Goal: Information Seeking & Learning: Understand process/instructions

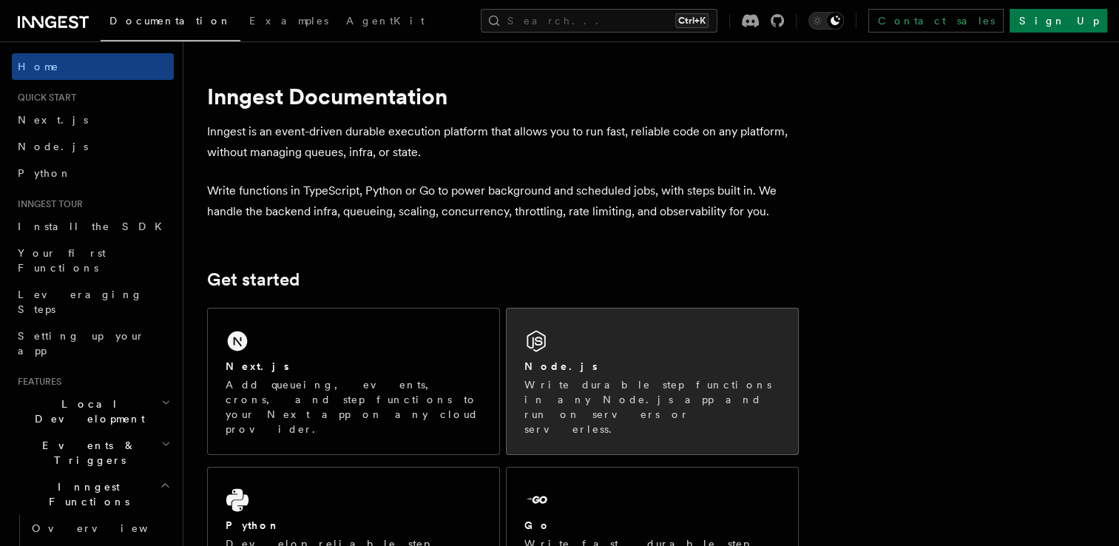
click at [544, 342] on icon at bounding box center [536, 341] width 24 height 24
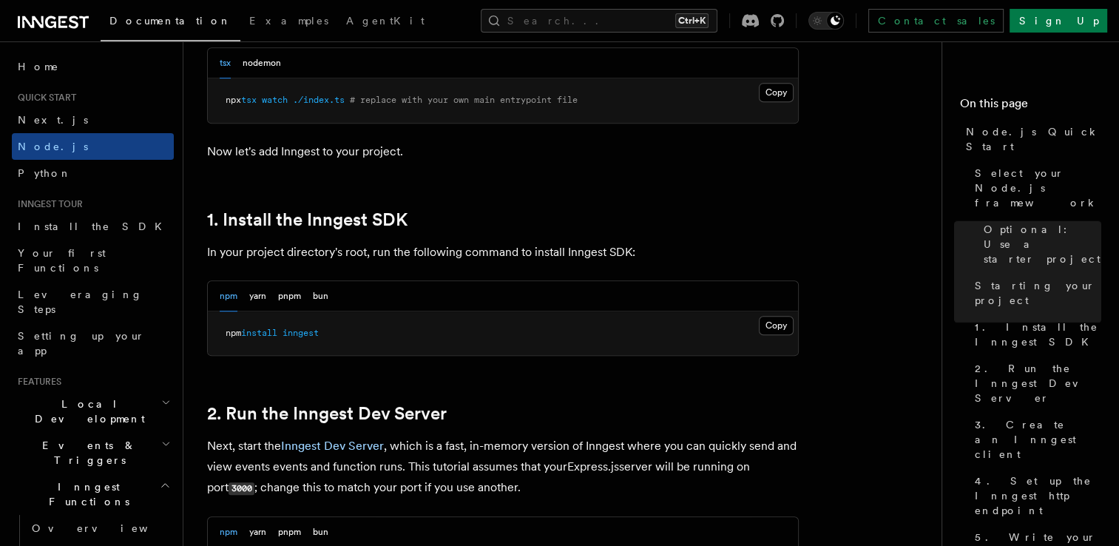
scroll to position [887, 0]
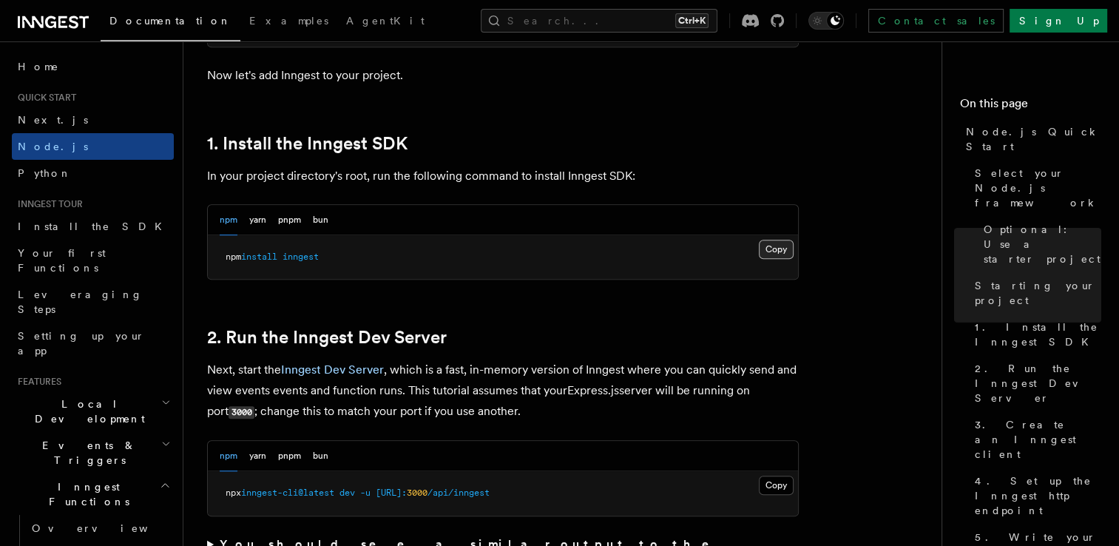
click at [775, 244] on button "Copy Copied" at bounding box center [776, 249] width 35 height 19
click at [787, 246] on button "Copy Copied" at bounding box center [776, 249] width 35 height 19
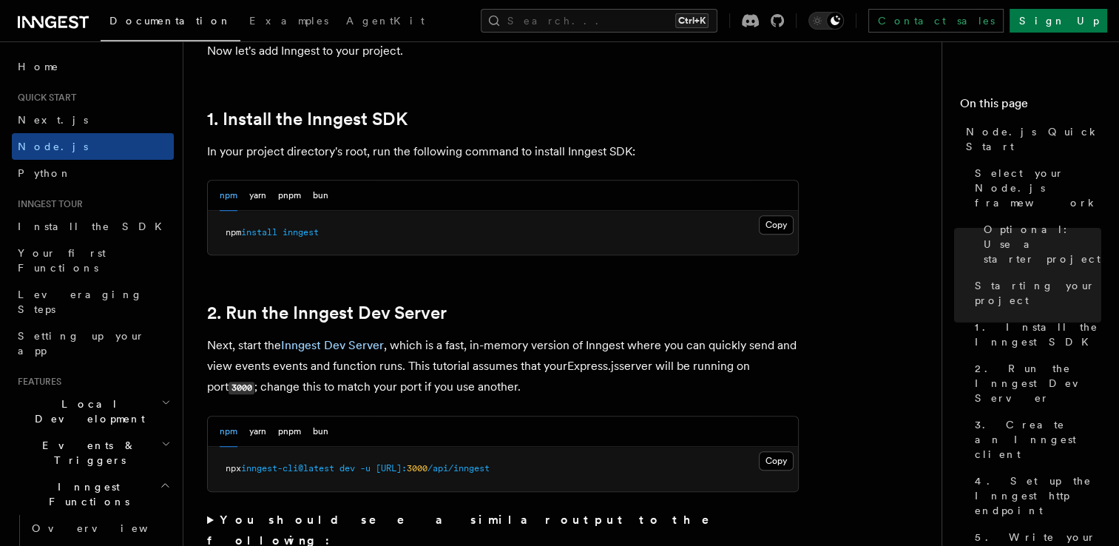
scroll to position [1084, 0]
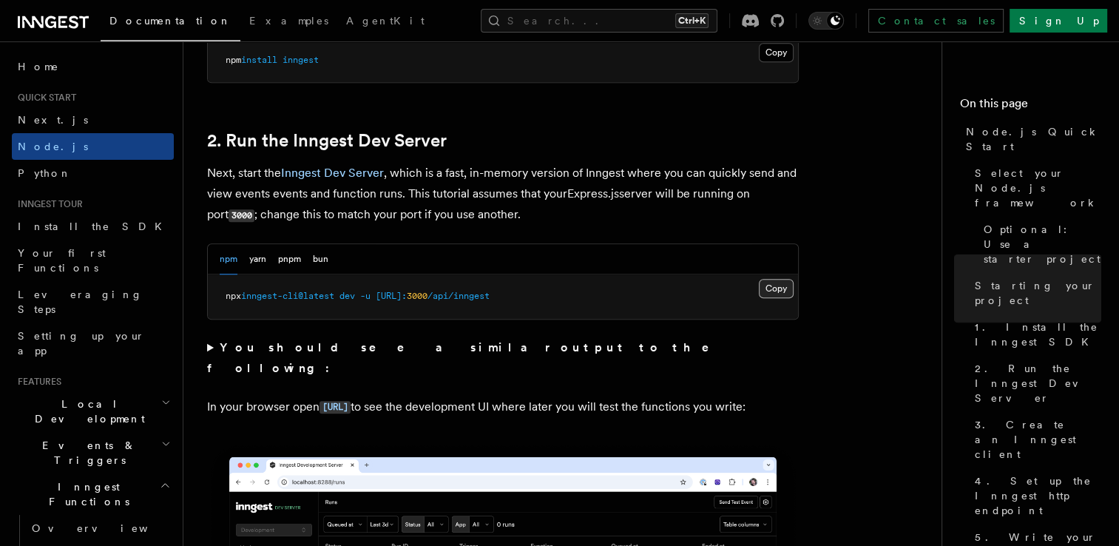
click at [777, 290] on button "Copy Copied" at bounding box center [776, 288] width 35 height 19
drag, startPoint x: 476, startPoint y: 353, endPoint x: 421, endPoint y: 352, distance: 55.5
click at [427, 352] on strong "You should see a similar output to the following:" at bounding box center [468, 357] width 523 height 35
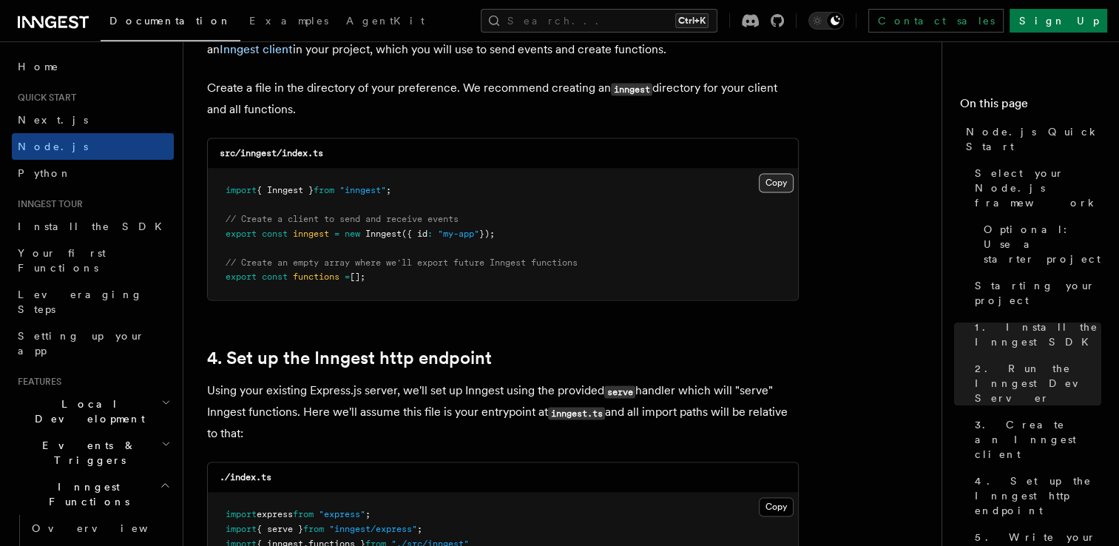
click at [765, 180] on button "Copy Copied" at bounding box center [776, 182] width 35 height 19
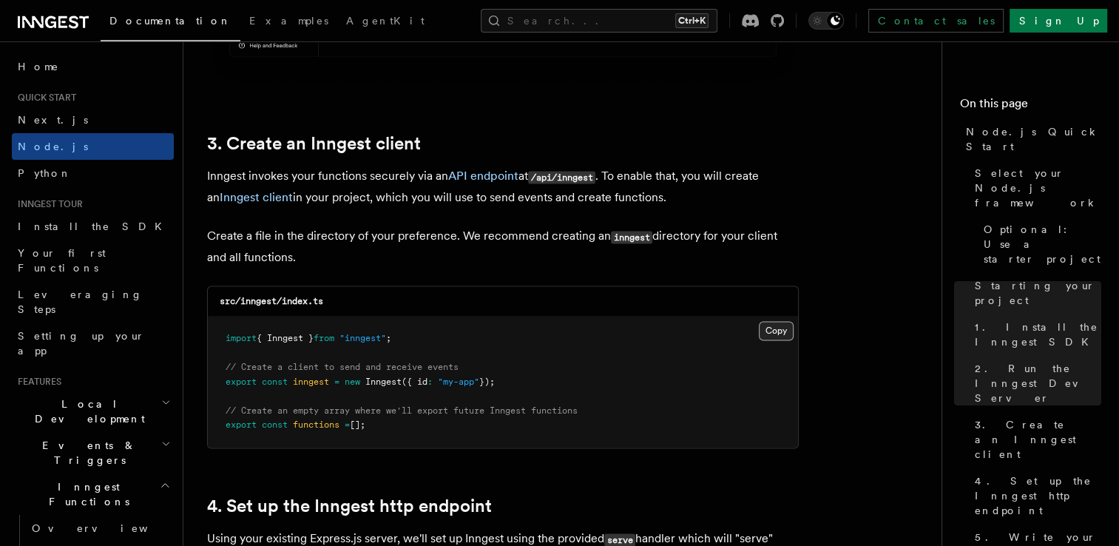
click at [772, 322] on button "Copy Copied" at bounding box center [776, 330] width 35 height 19
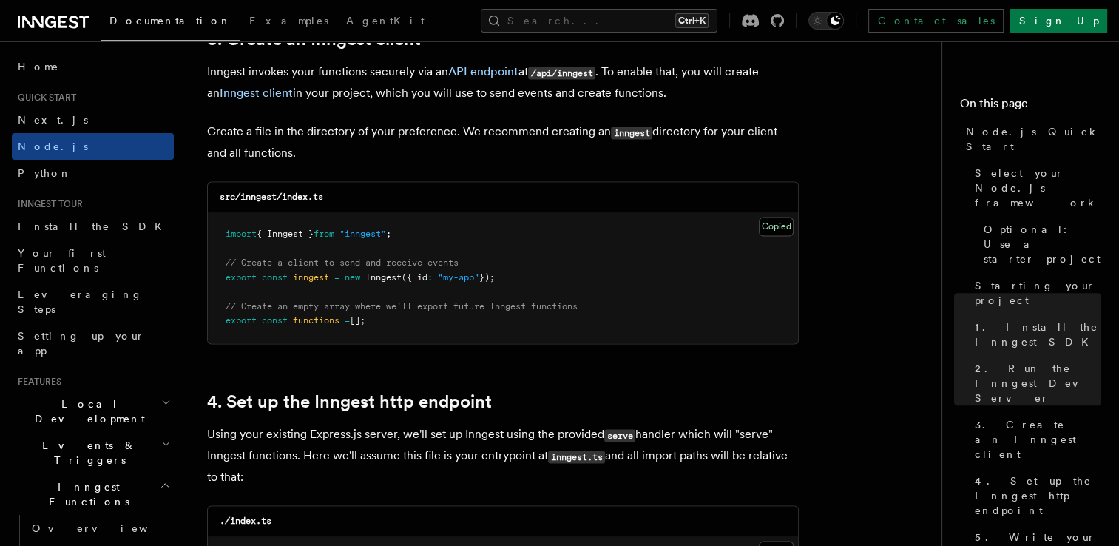
scroll to position [2268, 0]
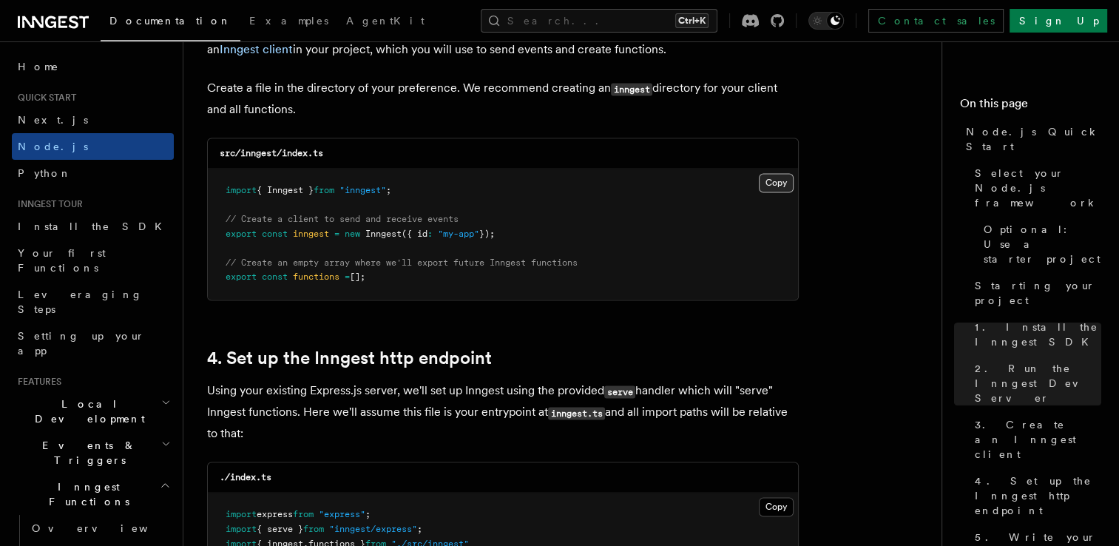
click at [760, 178] on button "Copy Copied" at bounding box center [776, 182] width 35 height 19
click at [759, 180] on button "Copy Copied" at bounding box center [776, 182] width 35 height 19
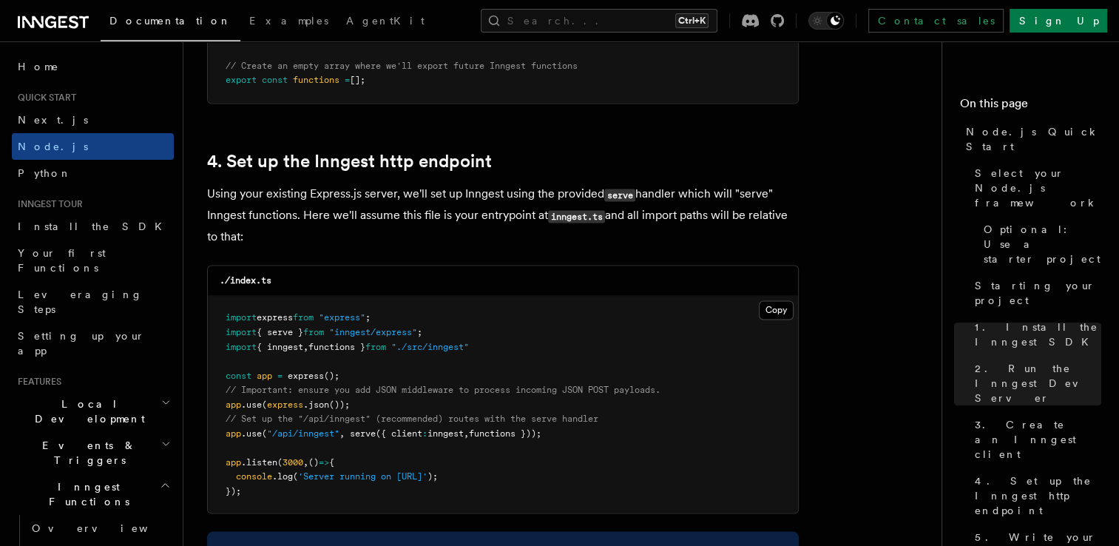
scroll to position [2465, 0]
click at [780, 302] on button "Copy Copied" at bounding box center [776, 309] width 35 height 19
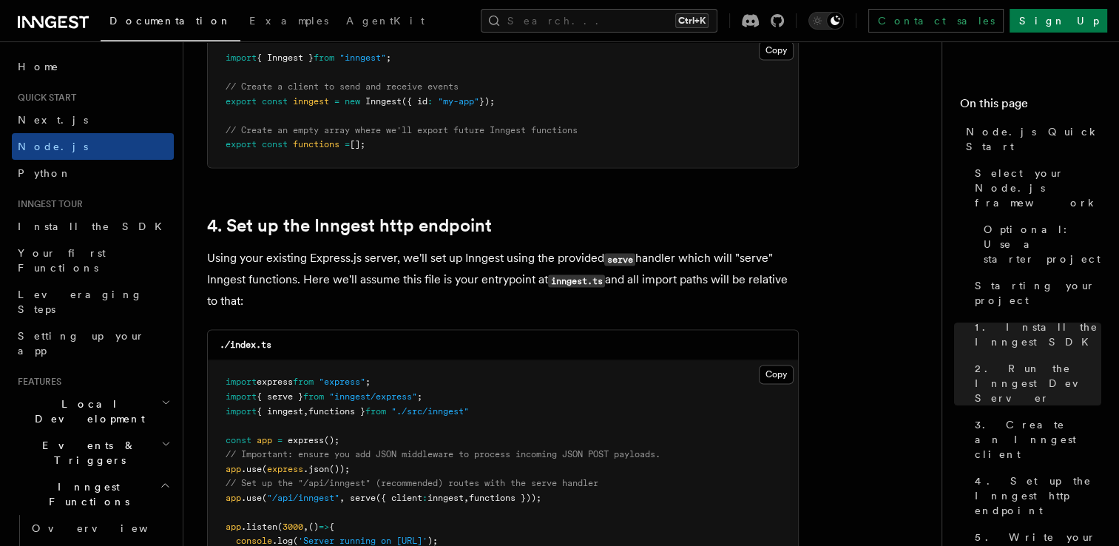
scroll to position [2515, 0]
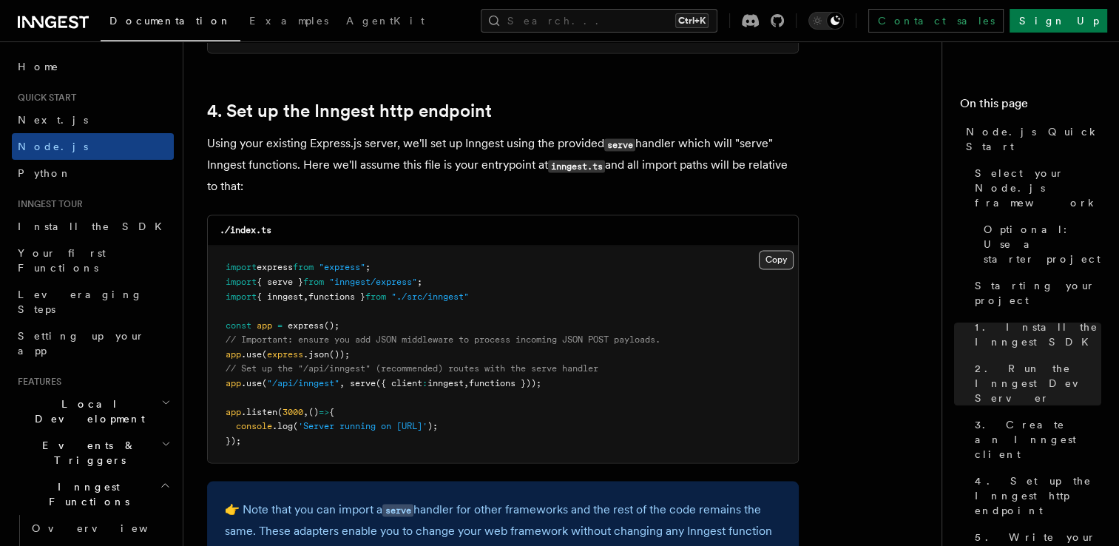
click at [773, 265] on button "Copy Copied" at bounding box center [776, 259] width 35 height 19
click at [767, 261] on button "Copy Copied" at bounding box center [776, 259] width 35 height 19
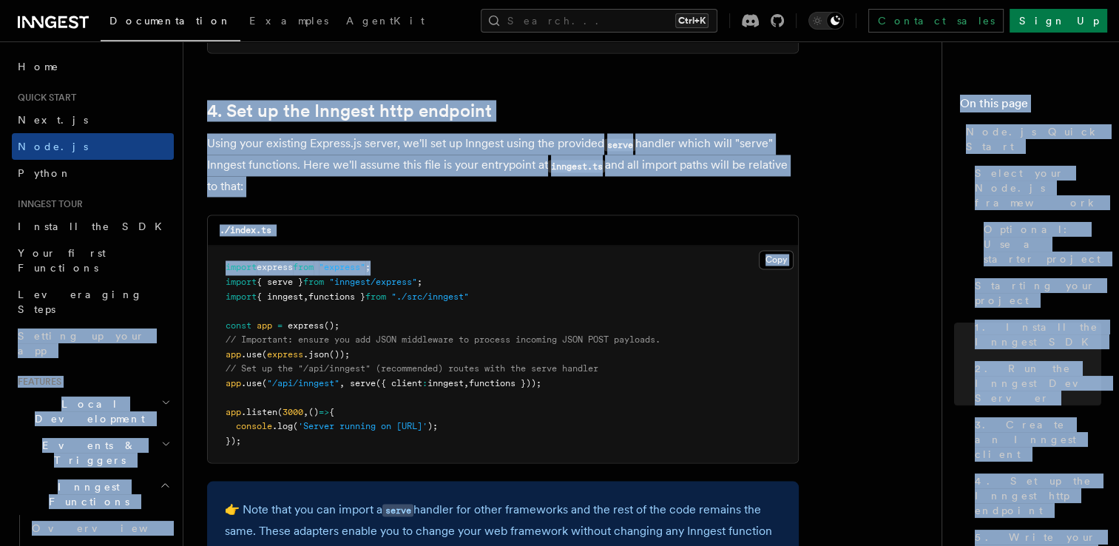
drag, startPoint x: 390, startPoint y: 272, endPoint x: 259, endPoint y: 285, distance: 132.3
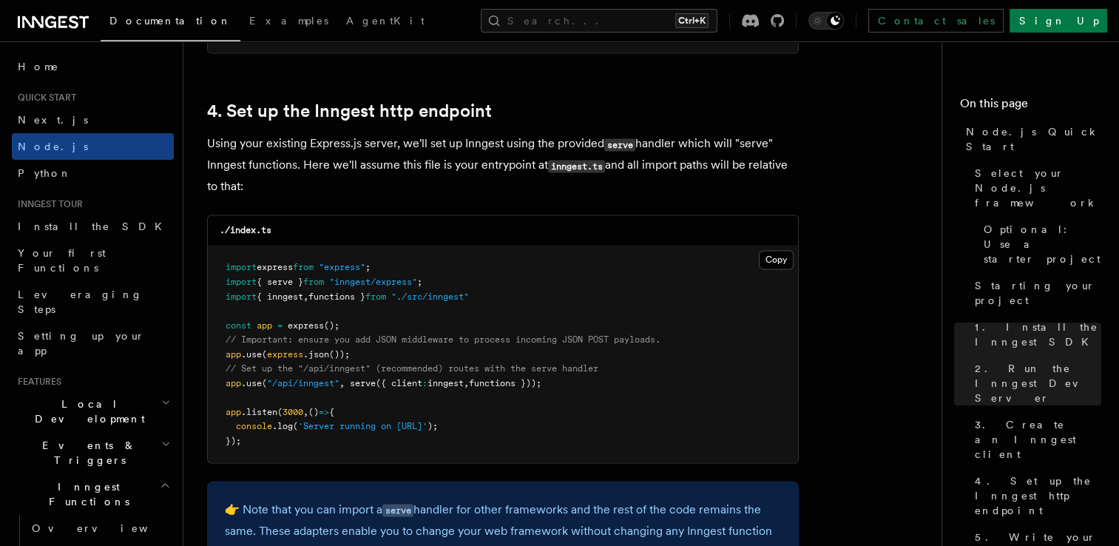
click at [416, 291] on pre "import express from "express" ; import { serve } from "inngest/express" ; impor…" at bounding box center [503, 354] width 590 height 217
drag, startPoint x: 448, startPoint y: 283, endPoint x: 222, endPoint y: 288, distance: 226.4
click at [222, 288] on pre "import express from "express" ; import { serve } from "inngest/express" ; impor…" at bounding box center [503, 354] width 590 height 217
copy span "import { serve } from "inngest/express" ;"
drag, startPoint x: 503, startPoint y: 301, endPoint x: 223, endPoint y: 300, distance: 280.3
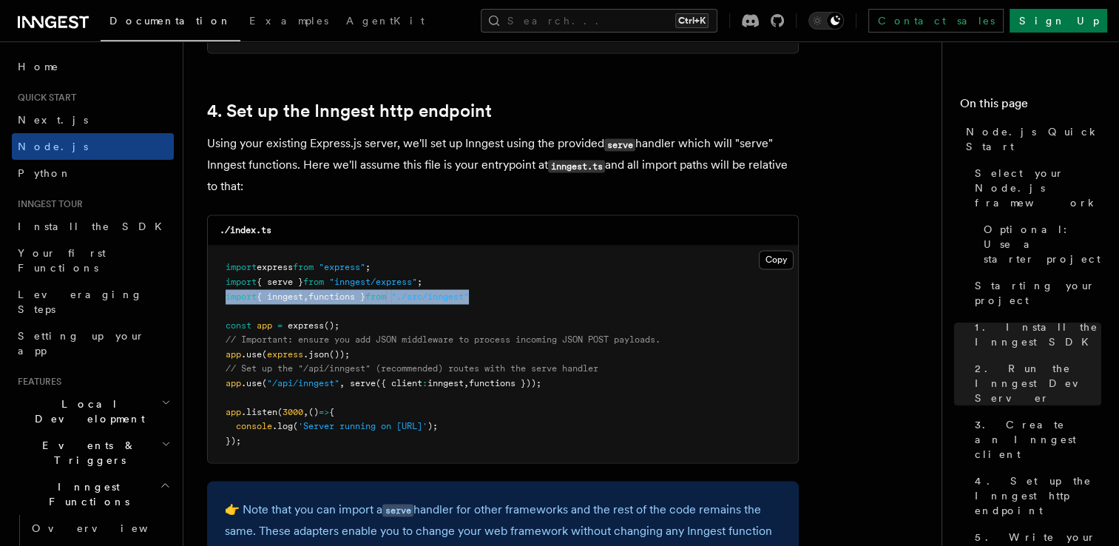
click at [223, 300] on pre "import express from "express" ; import { serve } from "inngest/express" ; impor…" at bounding box center [503, 354] width 590 height 217
copy span "import { inngest , functions } from "./src/inngest""
click at [467, 256] on pre "import express from "express" ; import { serve } from "inngest/express" ; impor…" at bounding box center [503, 354] width 590 height 217
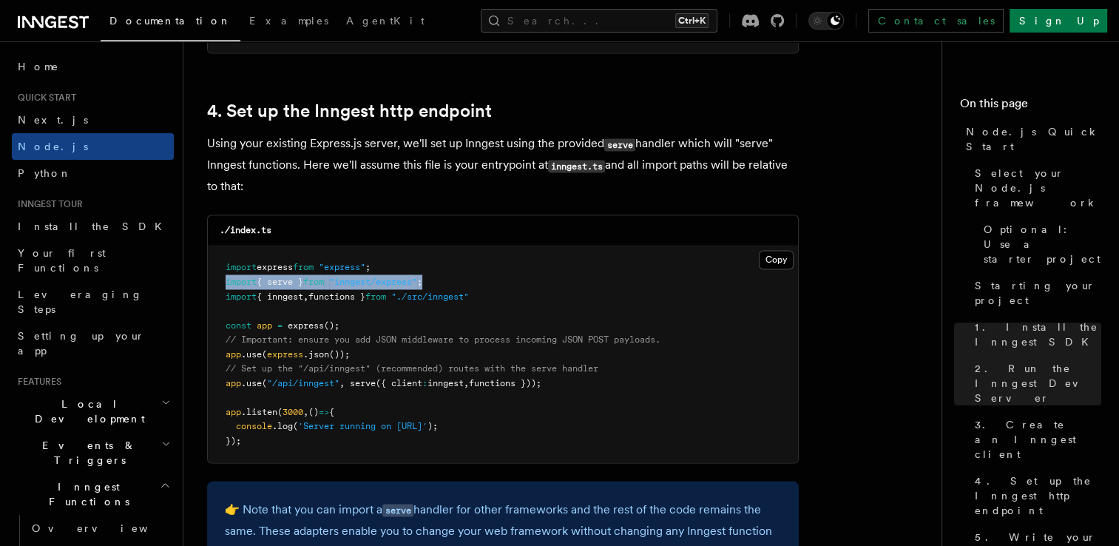
drag, startPoint x: 458, startPoint y: 283, endPoint x: 220, endPoint y: 280, distance: 237.4
click at [220, 280] on pre "import express from "express" ; import { serve } from "inngest/express" ; impor…" at bounding box center [503, 354] width 590 height 217
copy span "import { serve } from "inngest/express" ;"
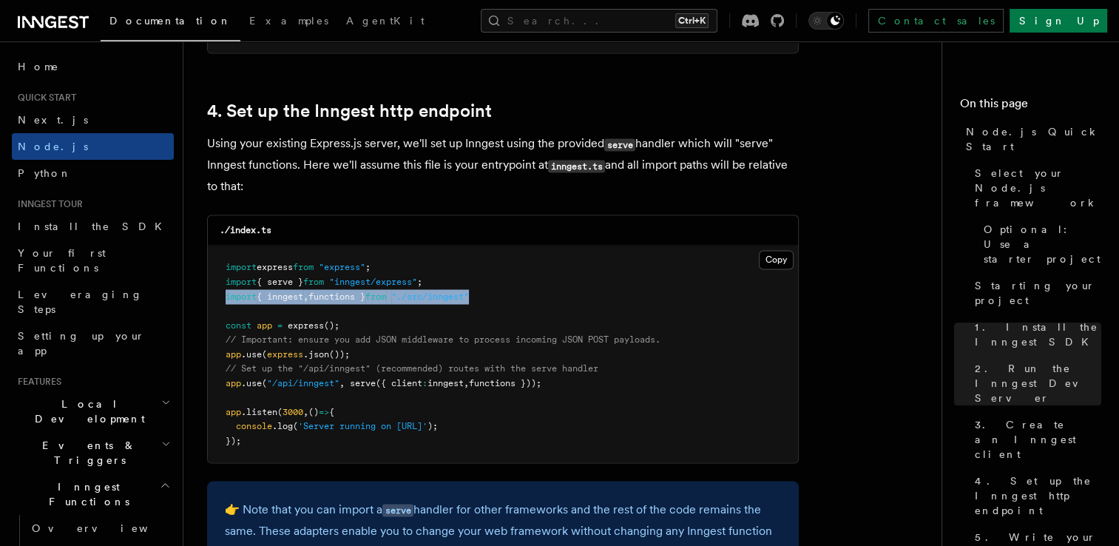
drag, startPoint x: 500, startPoint y: 294, endPoint x: 204, endPoint y: 297, distance: 295.8
copy span "import { inngest , functions } from "./src/inngest""
click at [374, 229] on div "./index.ts" at bounding box center [503, 230] width 590 height 30
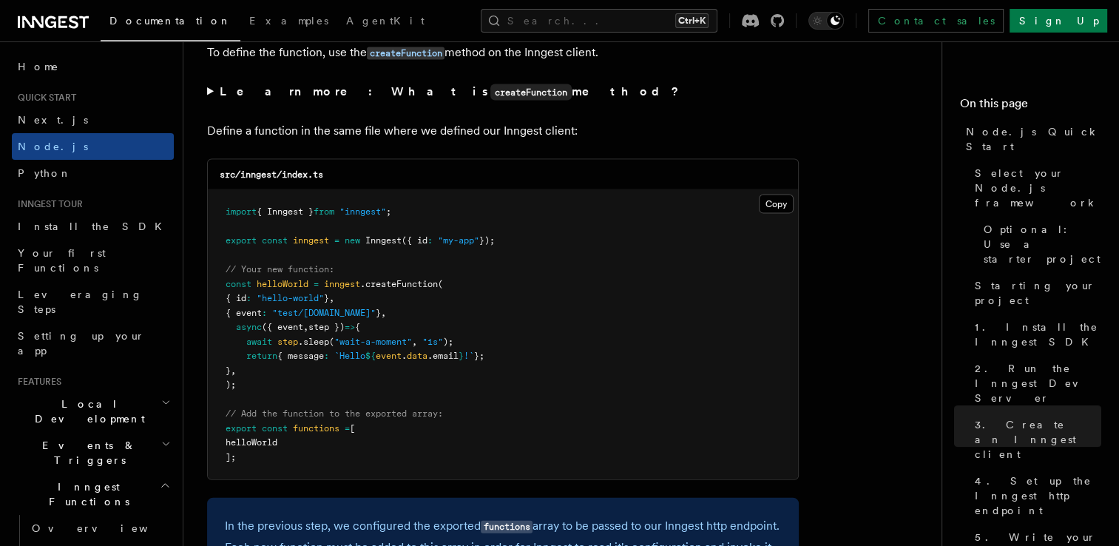
scroll to position [3303, 0]
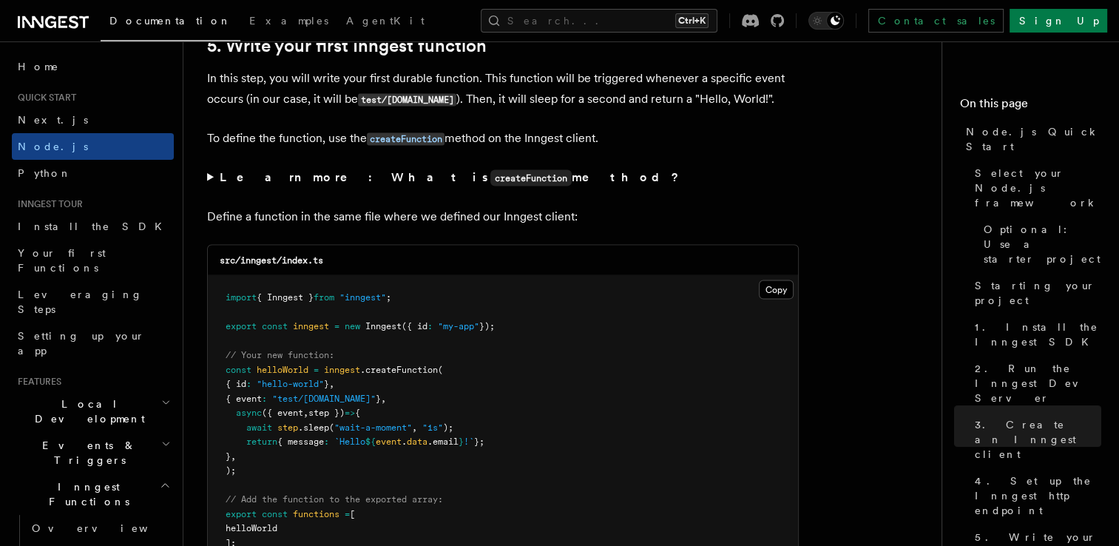
drag, startPoint x: 591, startPoint y: 198, endPoint x: 467, endPoint y: 209, distance: 123.9
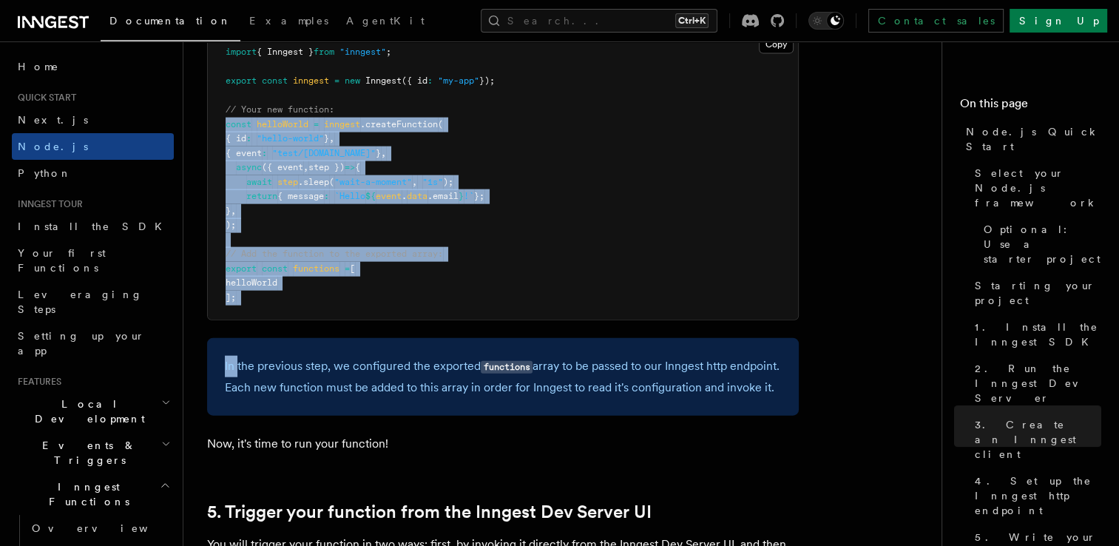
scroll to position [3353, 0]
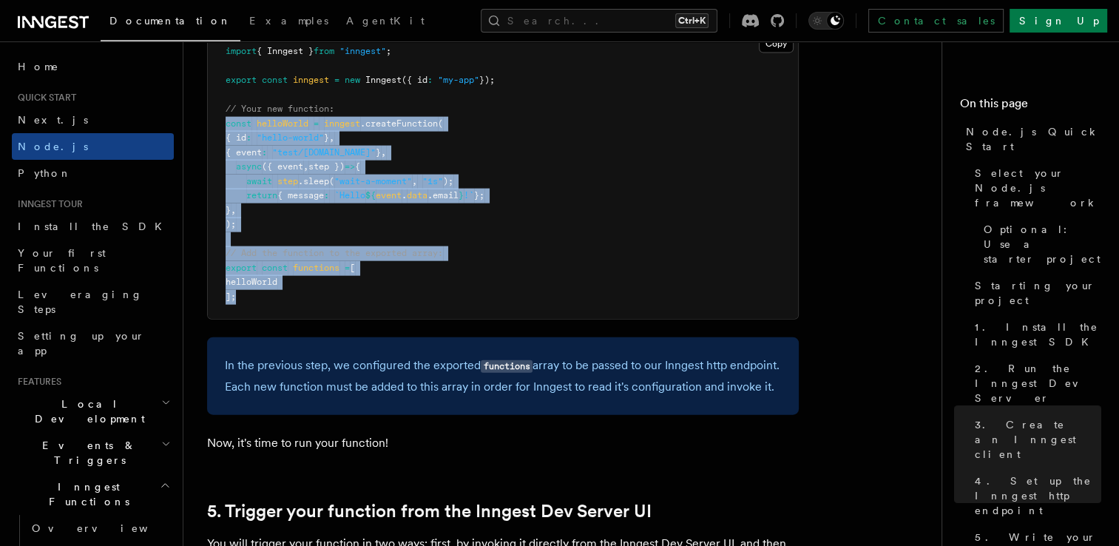
drag, startPoint x: 217, startPoint y: 271, endPoint x: 240, endPoint y: 317, distance: 51.3
click at [240, 317] on pre "import { Inngest } from "inngest" ; export const inngest = new Inngest ({ id : …" at bounding box center [503, 174] width 590 height 289
copy code "const helloWorld = inngest .createFunction ( { id : "hello-world" } , { event :…"
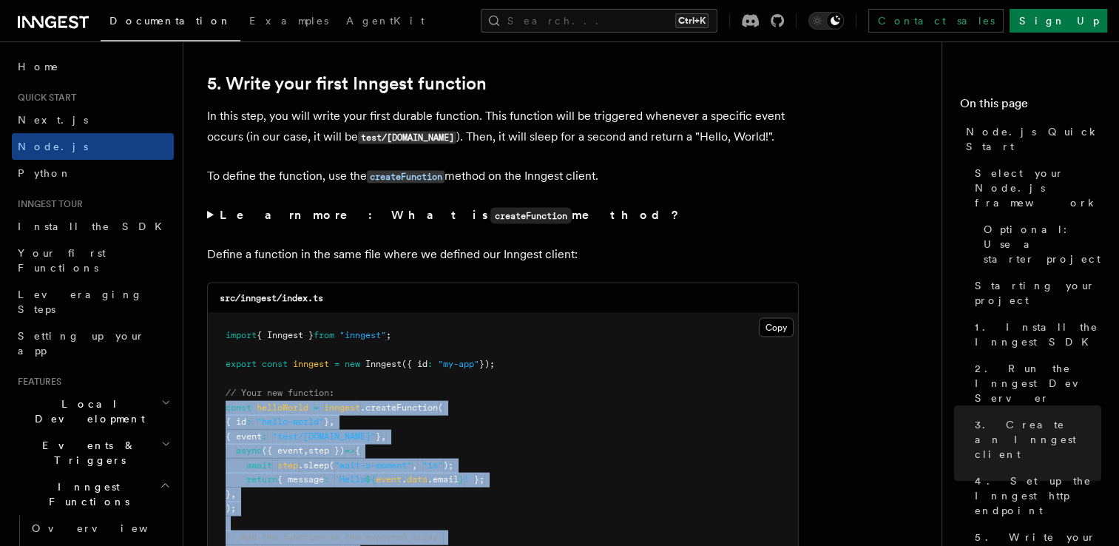
scroll to position [3057, 0]
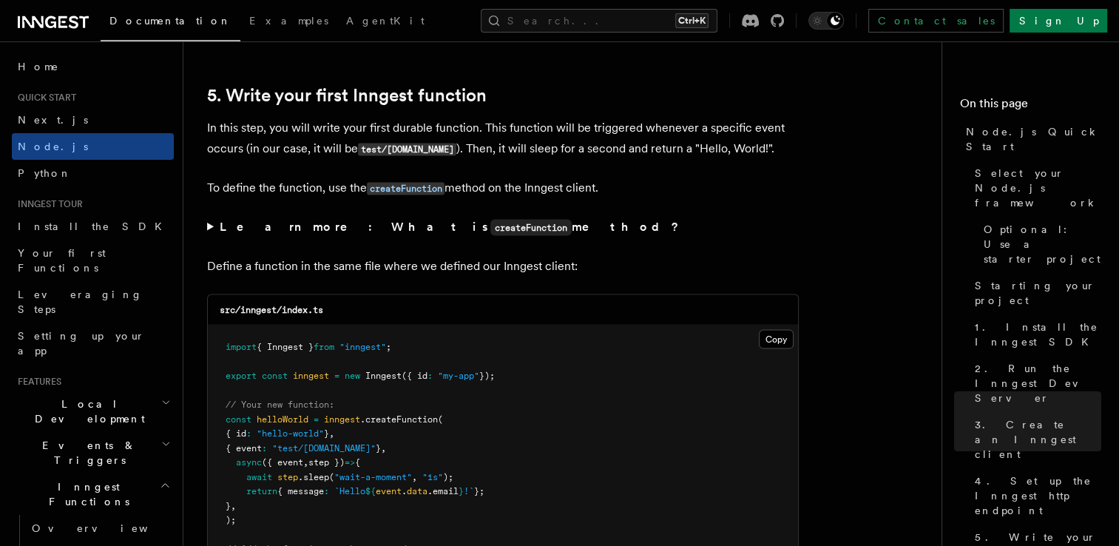
click at [429, 342] on pre "import { Inngest } from "inngest" ; export const inngest = new Inngest ({ id : …" at bounding box center [503, 469] width 590 height 289
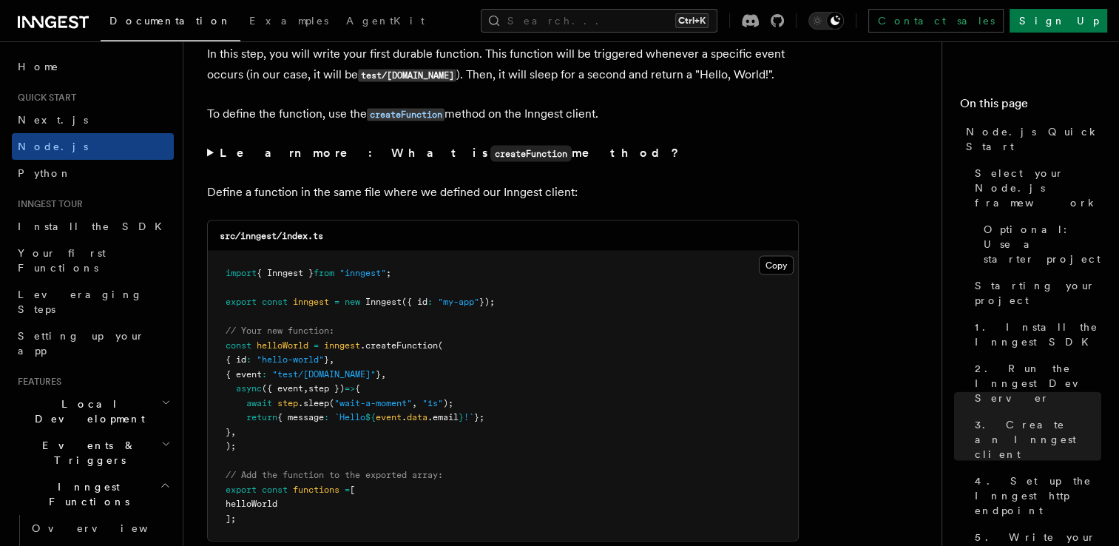
scroll to position [3106, 0]
